Goal: Task Accomplishment & Management: Use online tool/utility

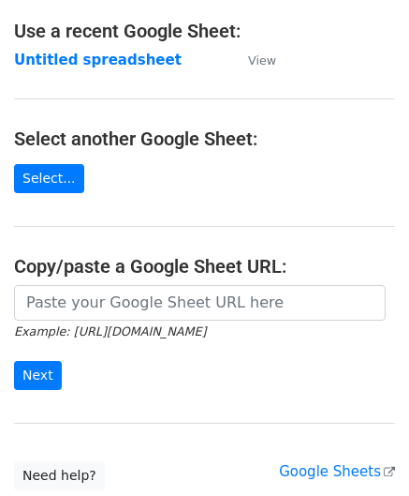
scroll to position [107, 0]
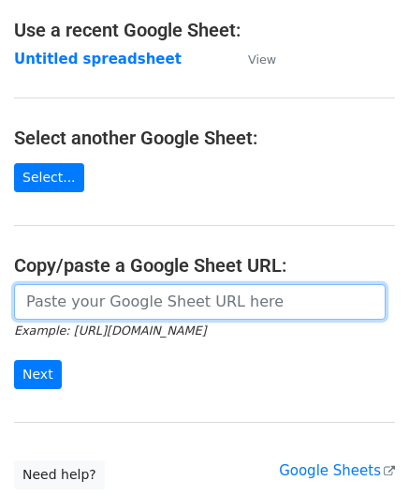
click at [104, 302] on input "url" at bounding box center [200, 302] width 372 height 36
paste input "https://docs.google.com/spreadsheets/d/1uQvir3vgDKcI_c-vr8g6ndcGLyR4koZdyWYYpDK…"
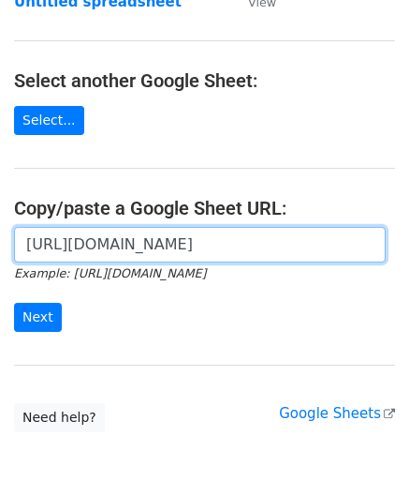
scroll to position [173, 0]
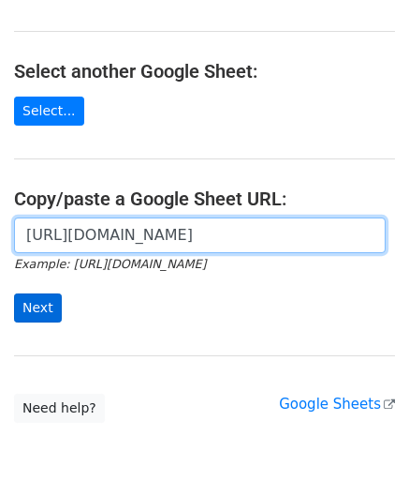
type input "https://docs.google.com/spreadsheets/d/1uQvir3vgDKcI_c-vr8g6ndcGLyR4koZdyWYYpDK…"
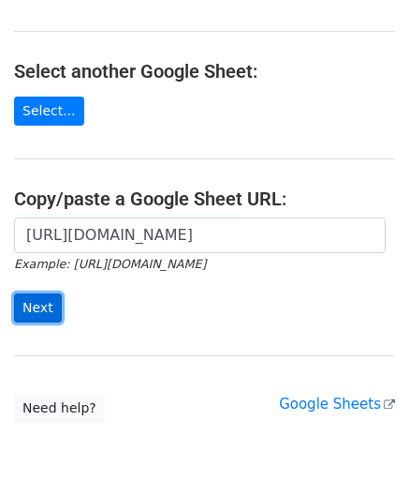
scroll to position [0, 0]
click at [39, 308] on input "Next" at bounding box center [38, 307] width 48 height 29
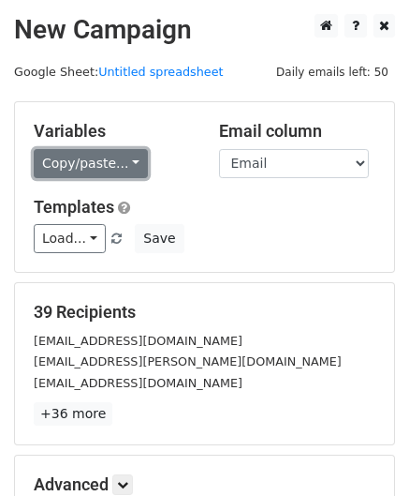
click at [105, 162] on link "Copy/paste..." at bounding box center [91, 163] width 114 height 29
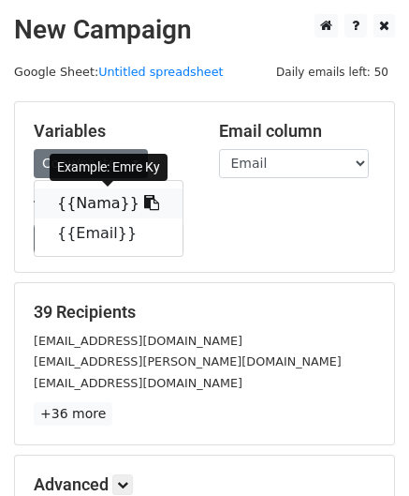
click at [102, 198] on link "{{Nama}}" at bounding box center [109, 203] width 148 height 30
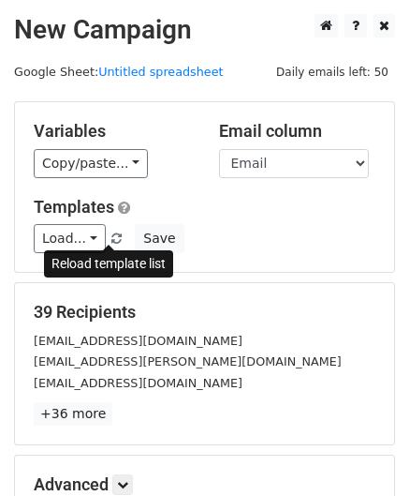
click at [111, 237] on span at bounding box center [116, 239] width 10 height 12
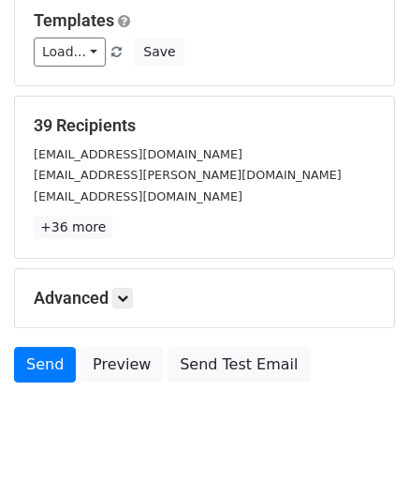
scroll to position [187, 0]
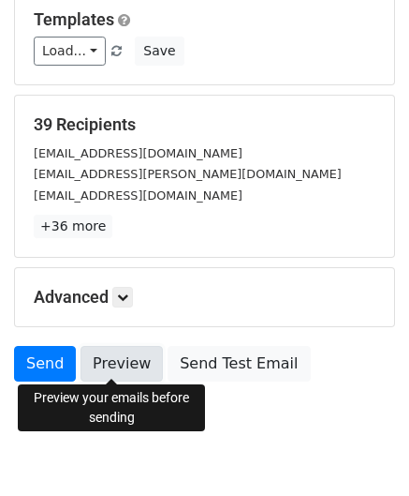
click at [109, 376] on link "Preview" at bounding box center [122, 364] width 82 height 36
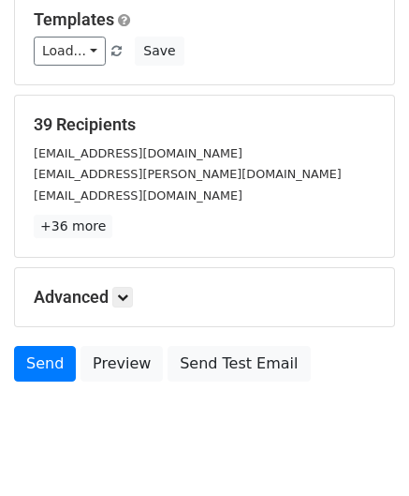
click at [120, 275] on div "Advanced Tracking Track Opens UTM Codes Track Clicks Filters Only include sprea…" at bounding box center [204, 297] width 379 height 58
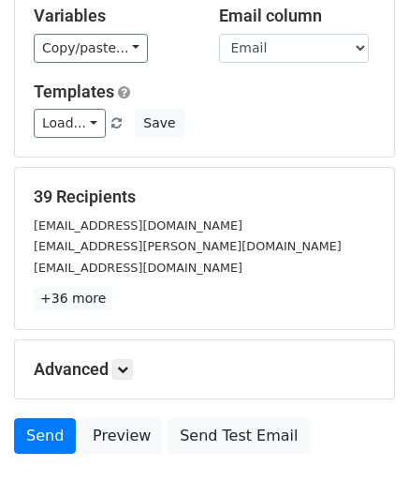
scroll to position [0, 0]
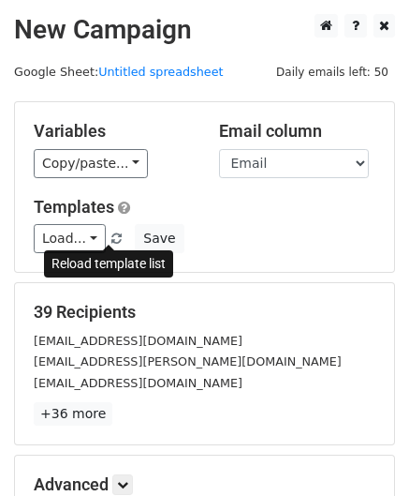
click at [111, 235] on span at bounding box center [116, 239] width 10 height 12
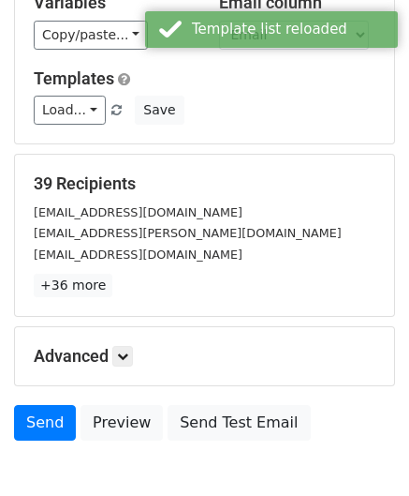
scroll to position [129, 0]
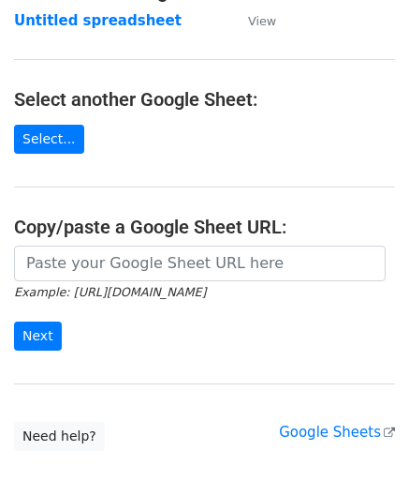
scroll to position [154, 0]
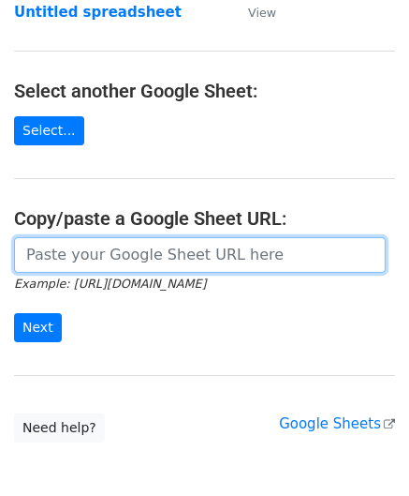
click at [150, 261] on input "url" at bounding box center [200, 255] width 372 height 36
paste input "https://docs.google.com/spreadsheets/d/1uQvir3vgDKcI_c-vr8g6ndcGLyR4koZdyWYYpDK…"
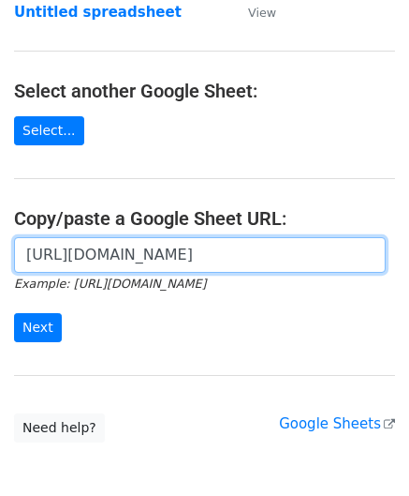
scroll to position [0, 407]
type input "[URL][DOMAIN_NAME]"
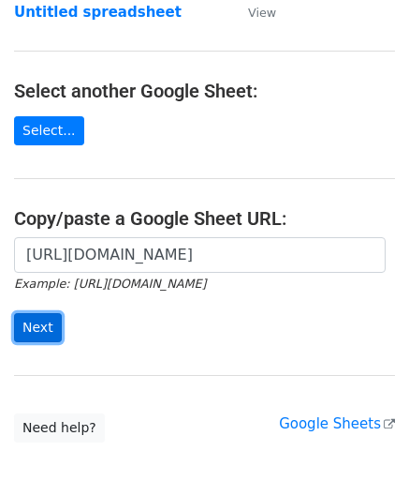
scroll to position [0, 0]
click at [21, 325] on input "Next" at bounding box center [38, 327] width 48 height 29
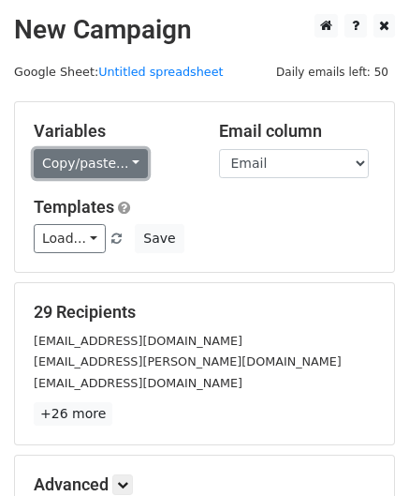
click at [105, 167] on link "Copy/paste..." at bounding box center [91, 163] width 114 height 29
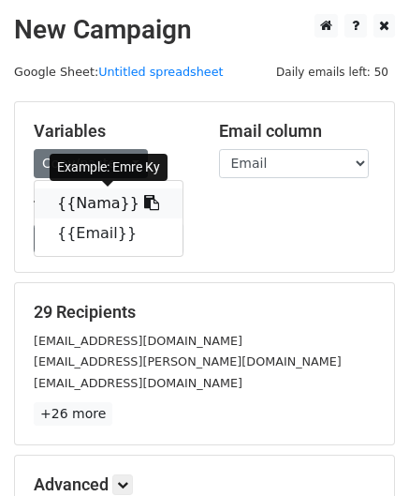
click at [105, 213] on link "{{Nama}}" at bounding box center [109, 203] width 148 height 30
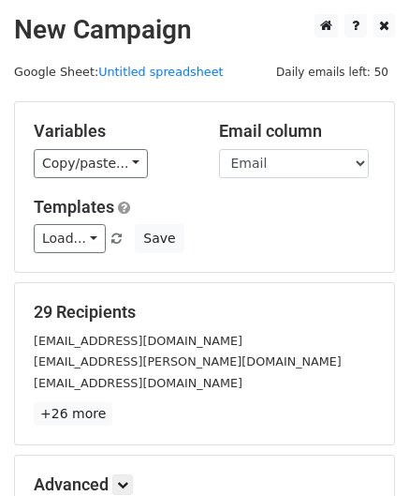
scroll to position [229, 0]
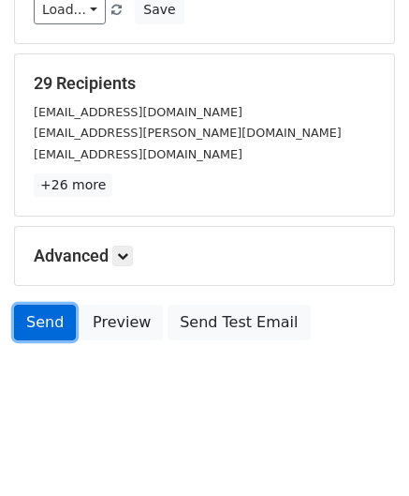
click at [47, 313] on link "Send" at bounding box center [45, 322] width 62 height 36
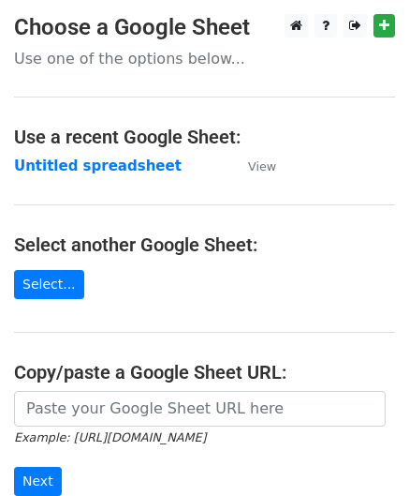
scroll to position [88, 0]
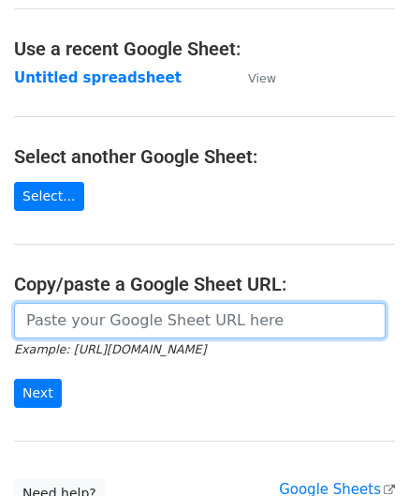
click at [126, 314] on input "url" at bounding box center [200, 321] width 372 height 36
paste input "[URL][DOMAIN_NAME]"
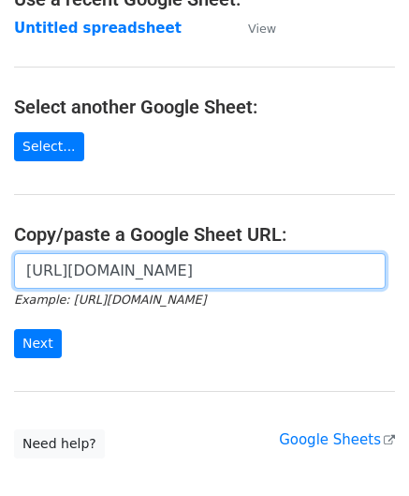
scroll to position [139, 0]
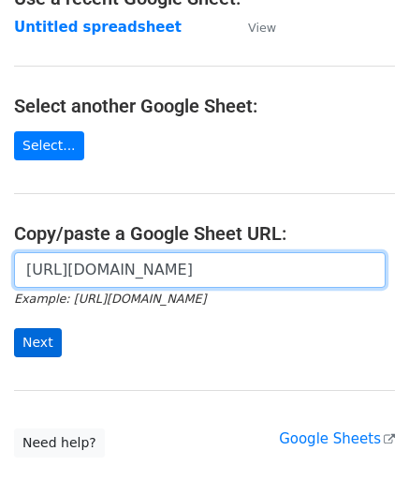
type input "[URL][DOMAIN_NAME]"
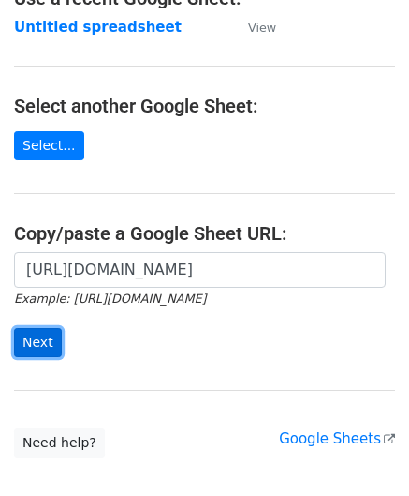
scroll to position [0, 0]
click at [50, 328] on input "Next" at bounding box center [38, 342] width 48 height 29
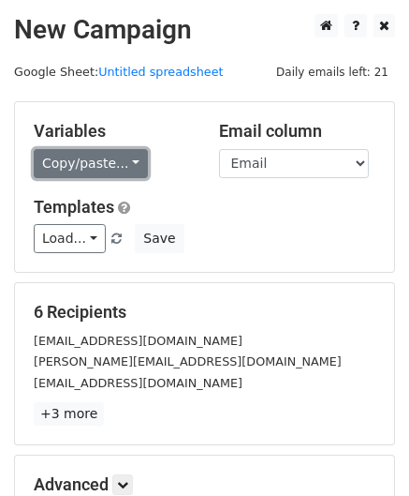
click at [92, 164] on link "Copy/paste..." at bounding box center [91, 163] width 114 height 29
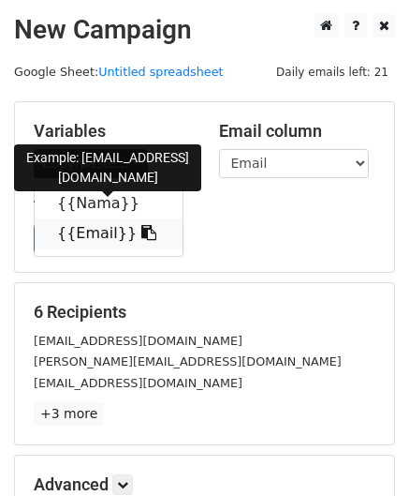
click at [108, 218] on link "{{Email}}" at bounding box center [109, 233] width 148 height 30
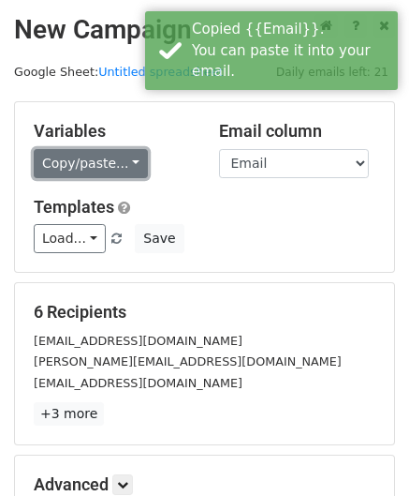
click at [83, 163] on link "Copy/paste..." at bounding box center [91, 163] width 114 height 29
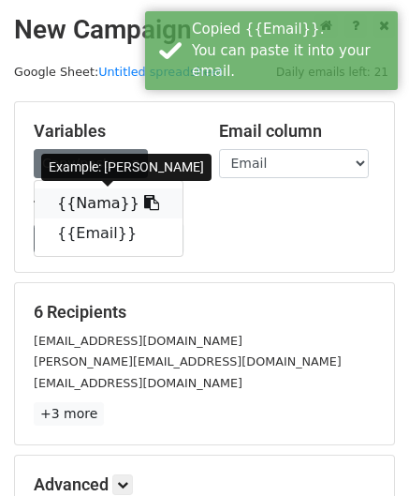
click at [113, 191] on link "{{Nama}}" at bounding box center [109, 203] width 148 height 30
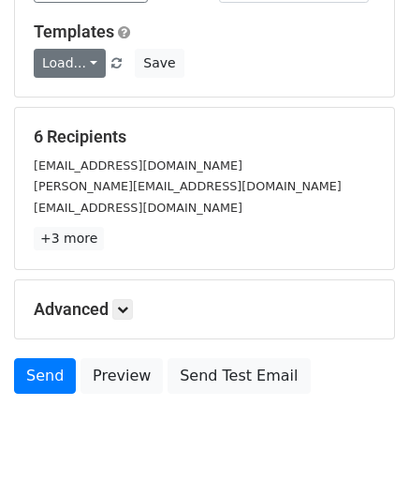
scroll to position [229, 0]
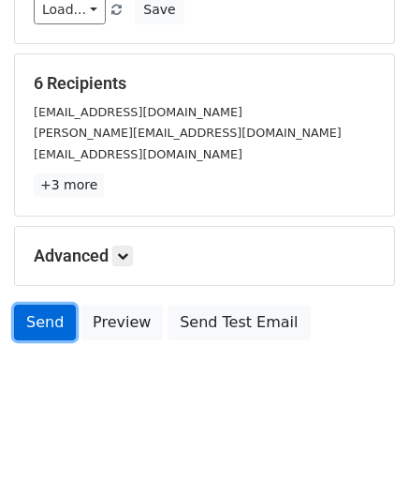
click at [43, 313] on link "Send" at bounding box center [45, 322] width 62 height 36
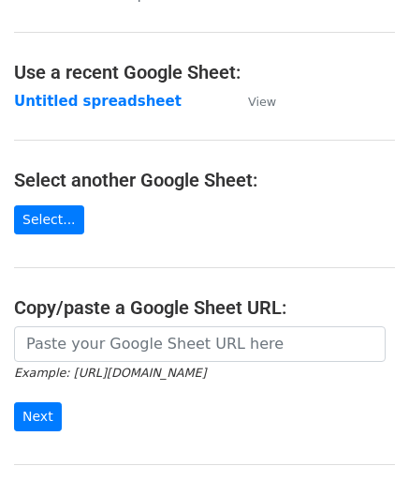
scroll to position [68, 0]
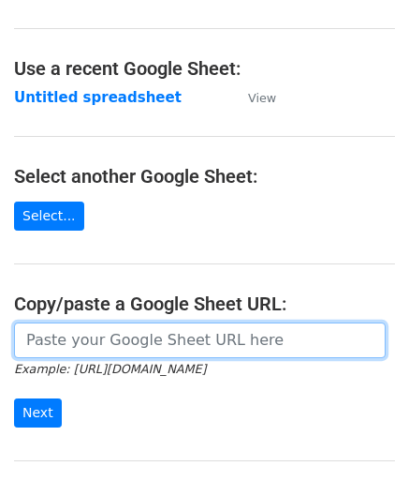
click at [157, 347] on input "url" at bounding box center [200, 340] width 372 height 36
paste input "[URL][DOMAIN_NAME]"
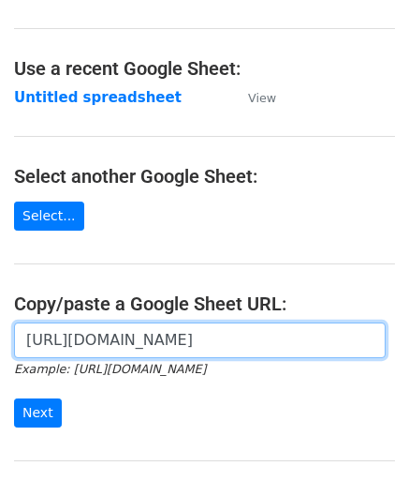
scroll to position [0, 407]
type input "[URL][DOMAIN_NAME]"
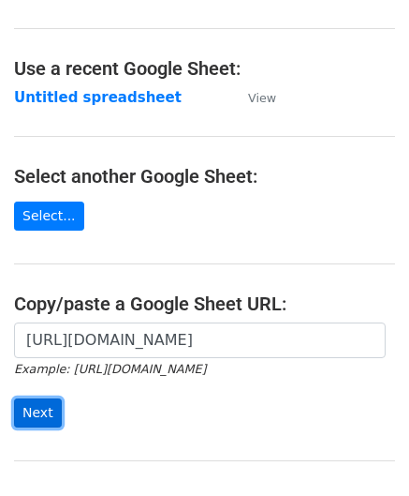
scroll to position [0, 0]
click at [41, 400] on input "Next" at bounding box center [38, 412] width 48 height 29
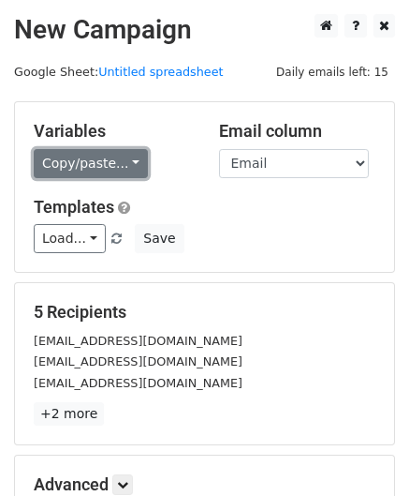
click at [99, 170] on link "Copy/paste..." at bounding box center [91, 163] width 114 height 29
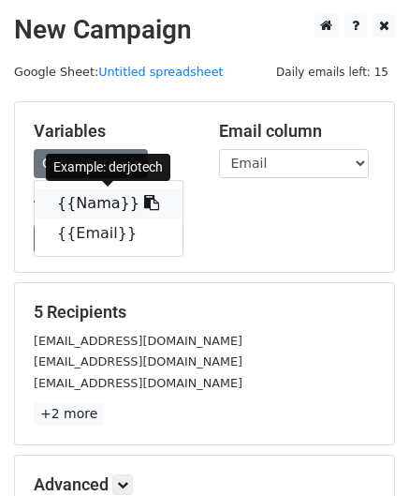
click at [103, 201] on link "{{Nama}}" at bounding box center [109, 203] width 148 height 30
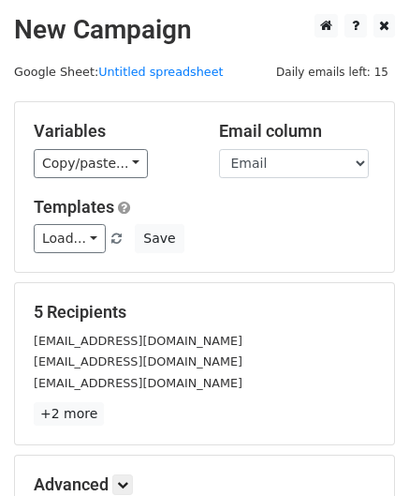
scroll to position [229, 0]
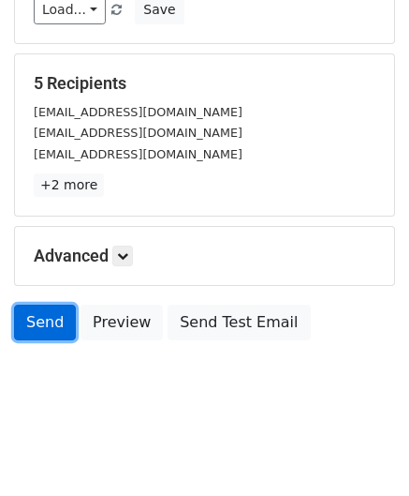
click at [55, 325] on link "Send" at bounding box center [45, 322] width 62 height 36
